Goal: Transaction & Acquisition: Purchase product/service

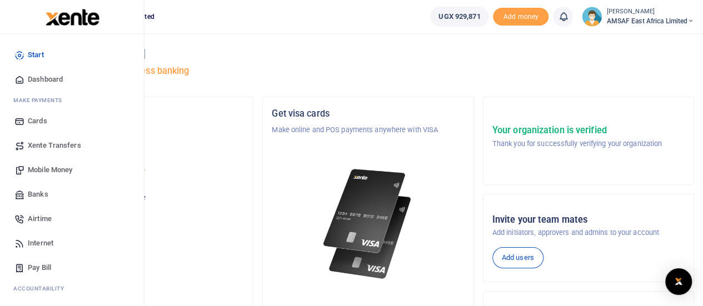
click at [57, 170] on span "Mobile Money" at bounding box center [50, 170] width 44 height 11
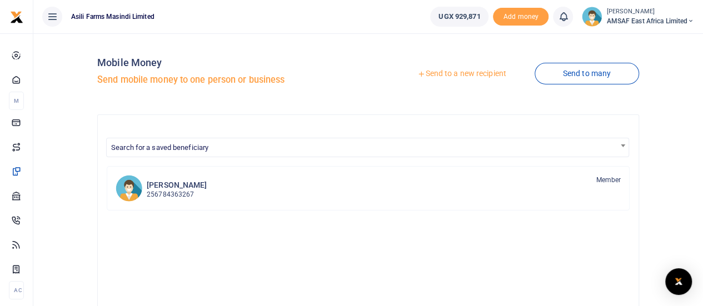
click at [466, 73] on link "Send to a new recipient" at bounding box center [461, 74] width 145 height 20
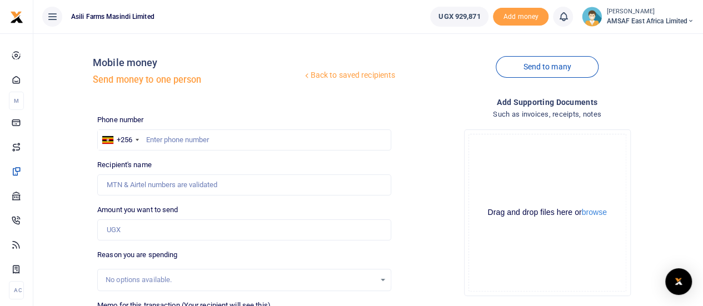
click at [196, 138] on div at bounding box center [351, 153] width 703 height 306
click at [196, 138] on input "text" at bounding box center [244, 140] width 294 height 21
type input "703893923"
type input "Kirigwajjo Salama"
